Goal: Task Accomplishment & Management: Manage account settings

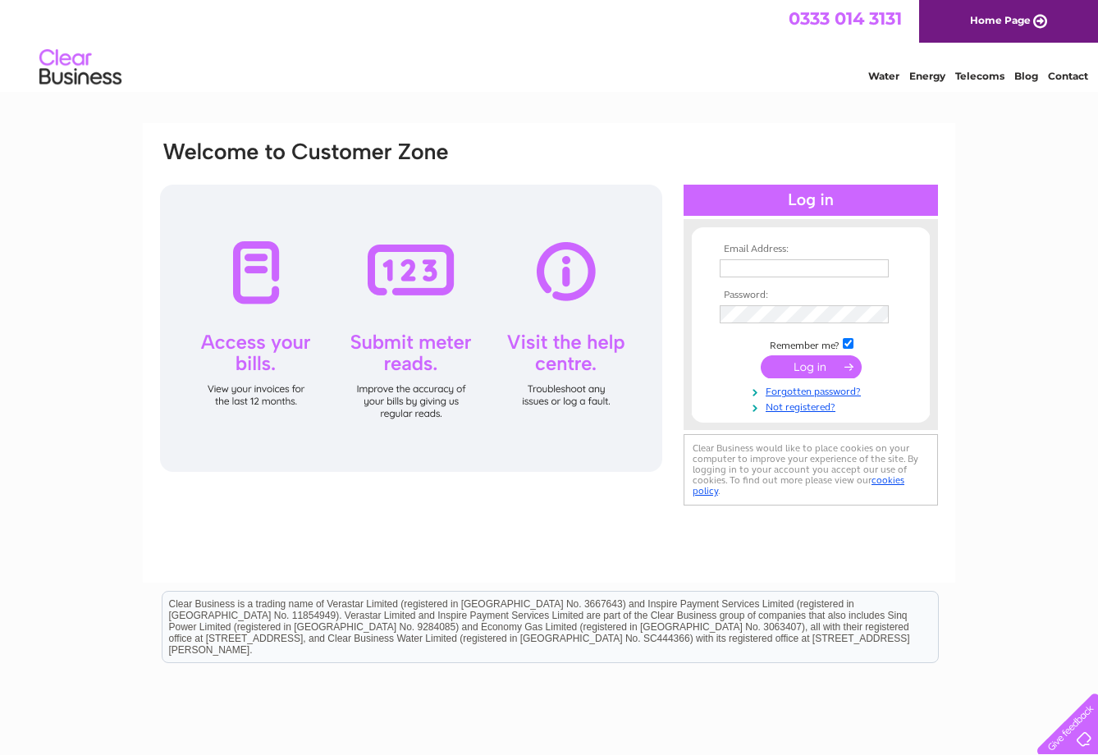
type input "finance@traverse.co.uk"
click at [808, 364] on input "submit" at bounding box center [810, 366] width 101 height 23
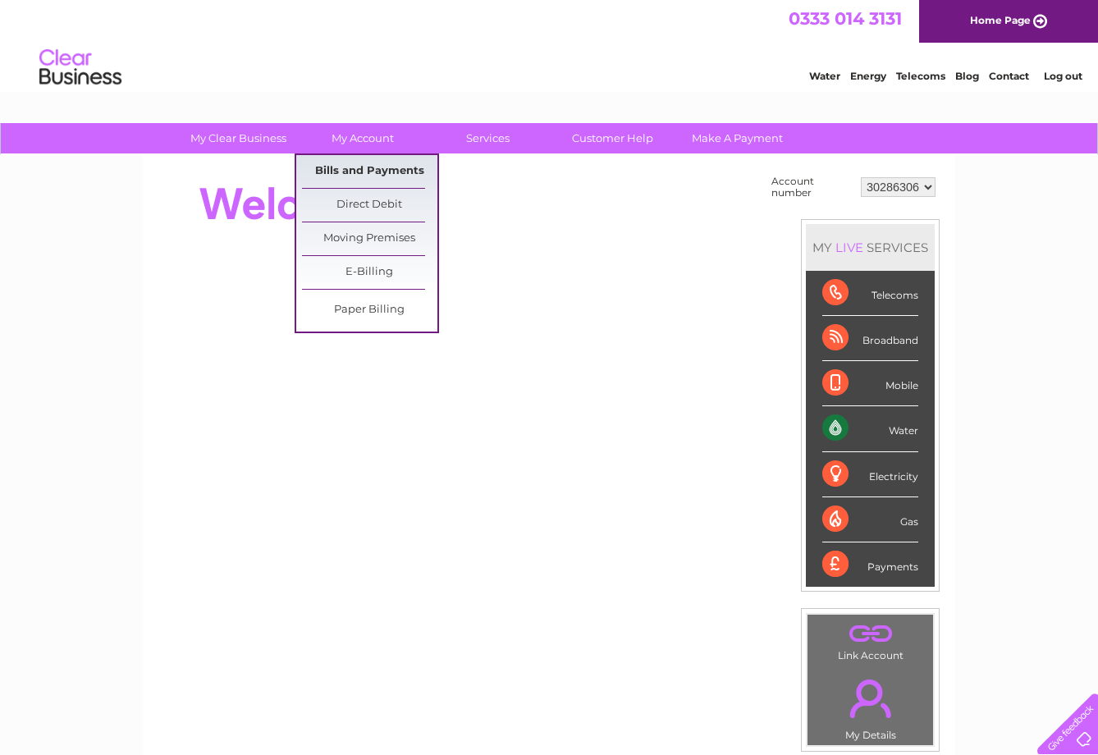
click at [394, 161] on link "Bills and Payments" at bounding box center [369, 171] width 135 height 33
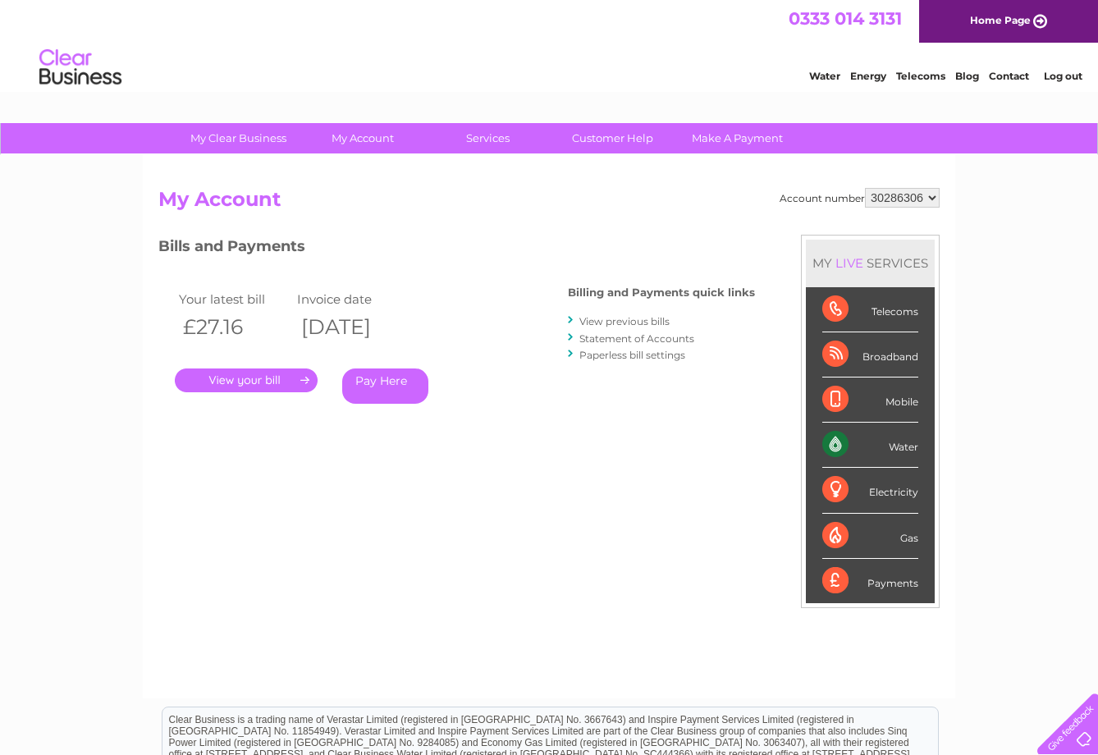
click at [263, 378] on link "." at bounding box center [246, 380] width 143 height 24
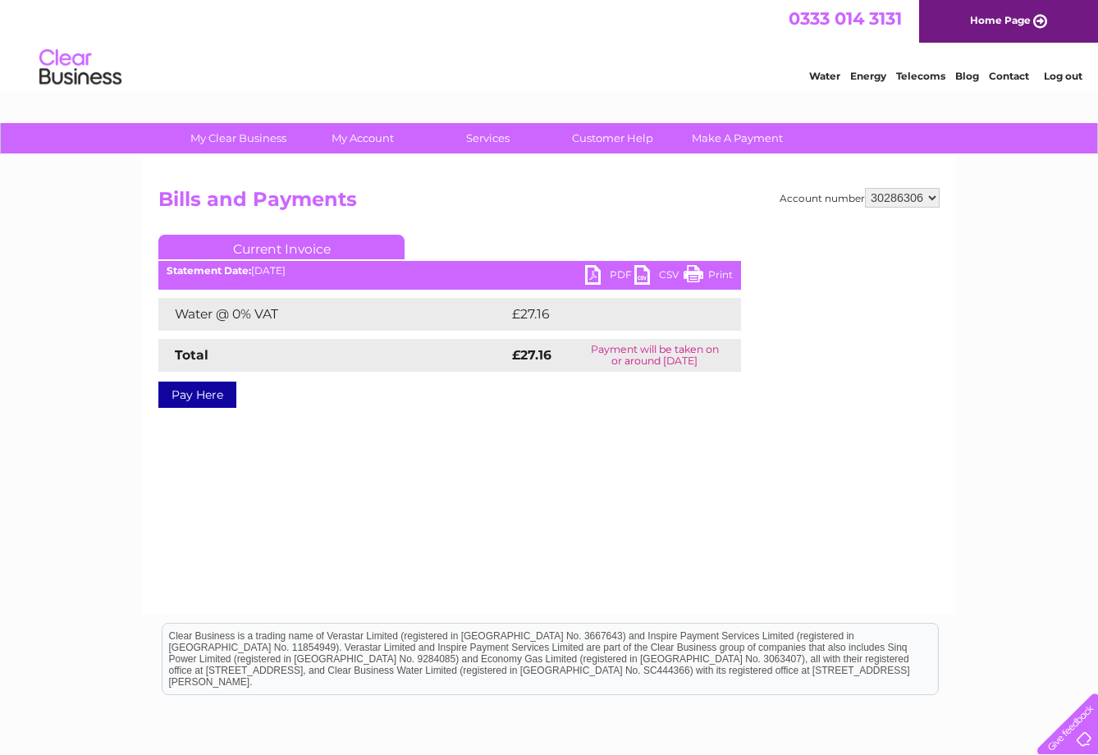
click at [595, 270] on link "PDF" at bounding box center [609, 277] width 49 height 24
